Goal: Task Accomplishment & Management: Use online tool/utility

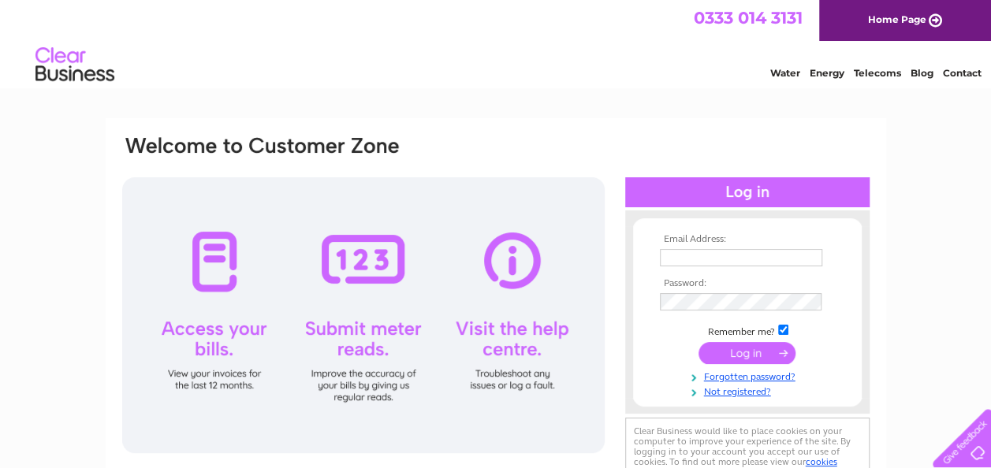
type input "malcolmalexander@hotmail.co.uk"
click at [733, 353] on input "submit" at bounding box center [747, 353] width 97 height 22
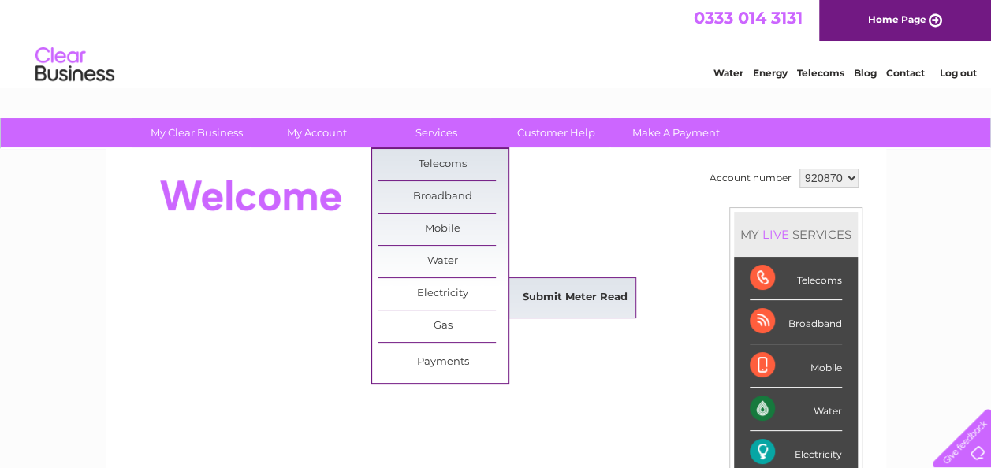
click at [566, 295] on link "Submit Meter Read" at bounding box center [575, 298] width 130 height 32
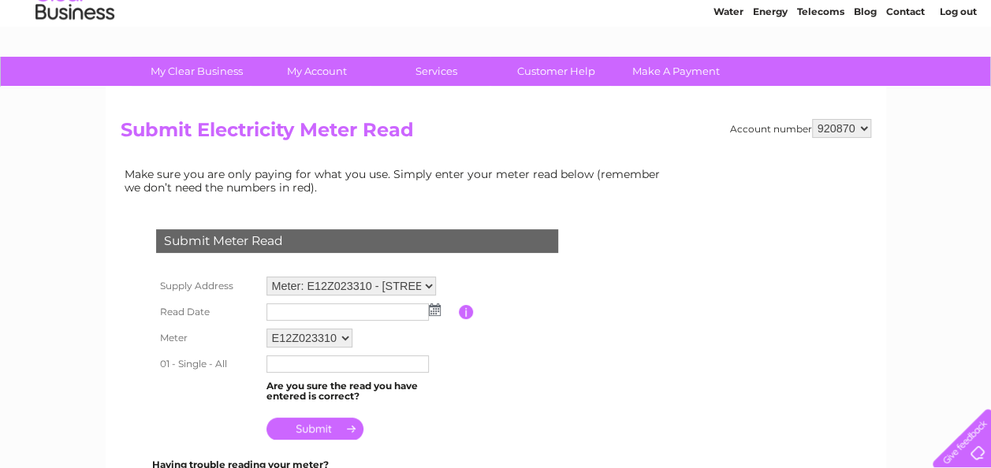
scroll to position [158, 0]
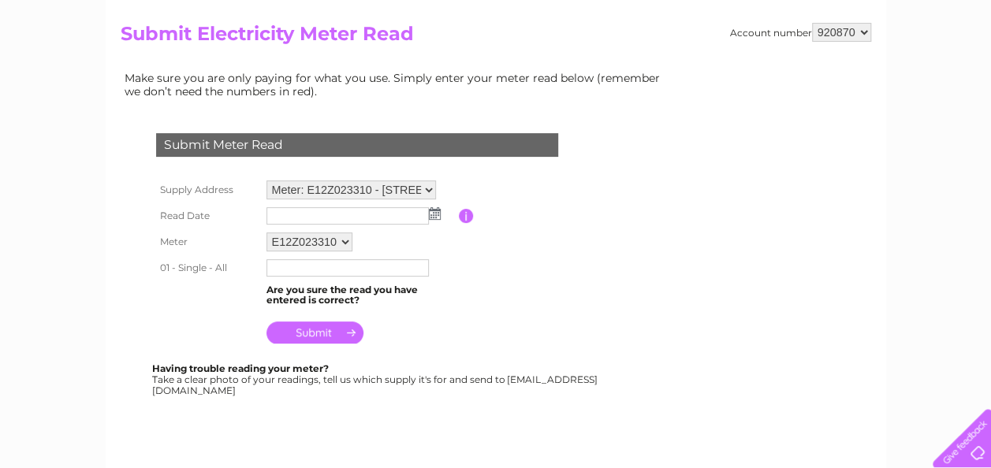
click at [430, 215] on img at bounding box center [435, 213] width 12 height 13
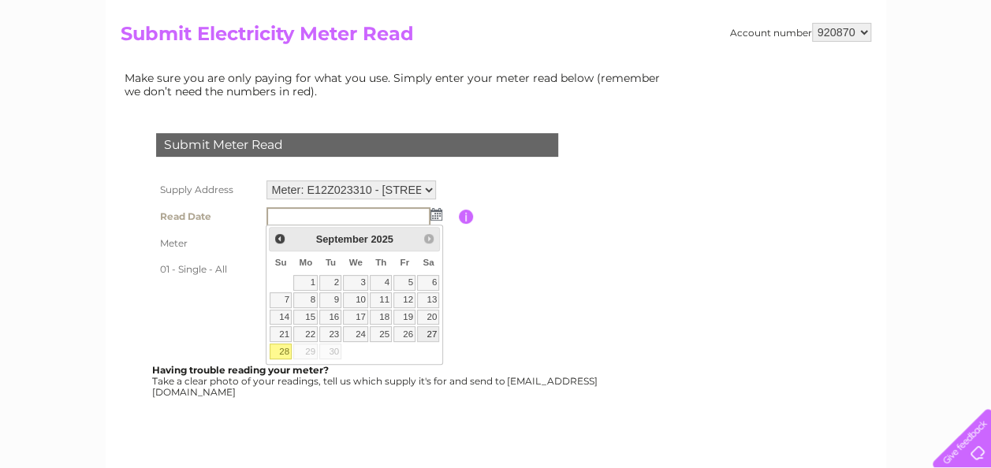
click at [430, 328] on link "27" at bounding box center [428, 334] width 22 height 16
type input "[DATE]"
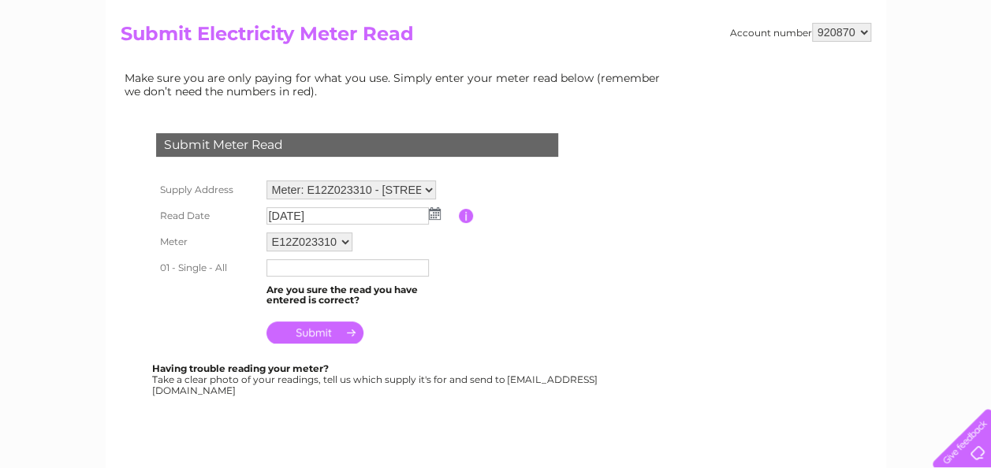
click at [270, 265] on input "text" at bounding box center [347, 267] width 162 height 17
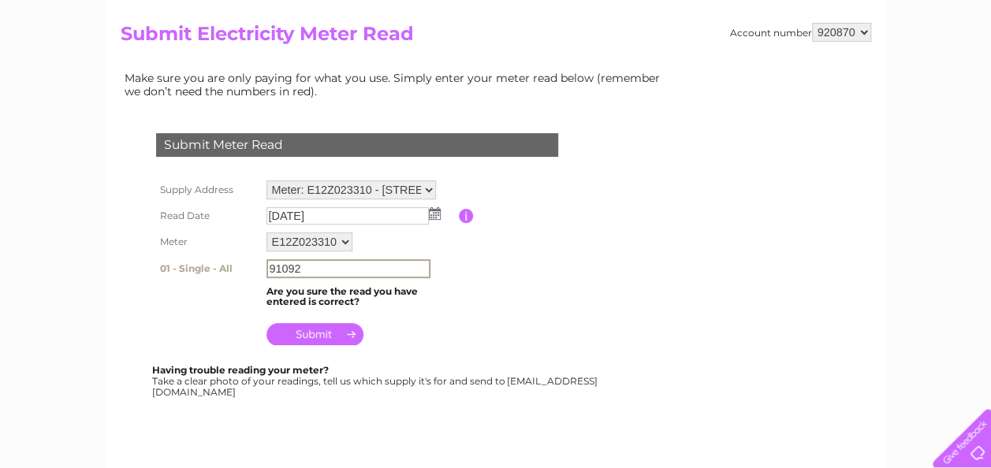
click at [277, 266] on input "91092" at bounding box center [348, 268] width 164 height 19
type input "91092"
click at [317, 337] on input "submit" at bounding box center [314, 334] width 97 height 22
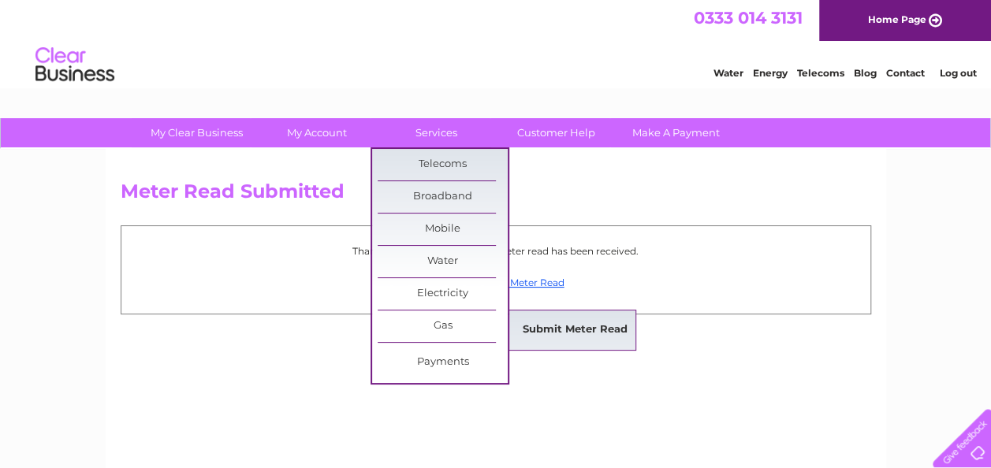
click at [560, 330] on link "Submit Meter Read" at bounding box center [575, 331] width 130 height 32
